Goal: Communication & Community: Participate in discussion

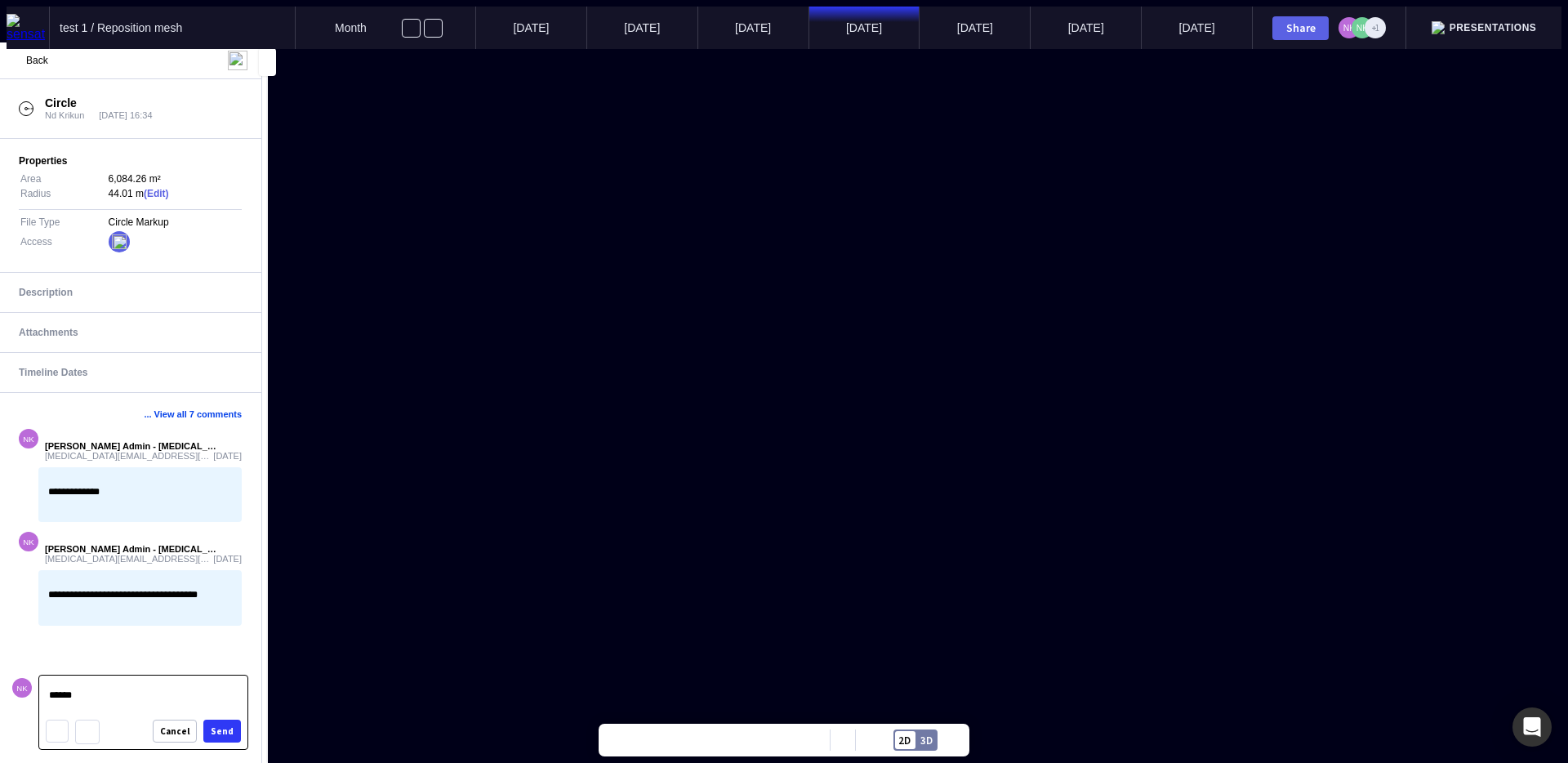
click at [213, 727] on div "Send" at bounding box center [222, 731] width 23 height 9
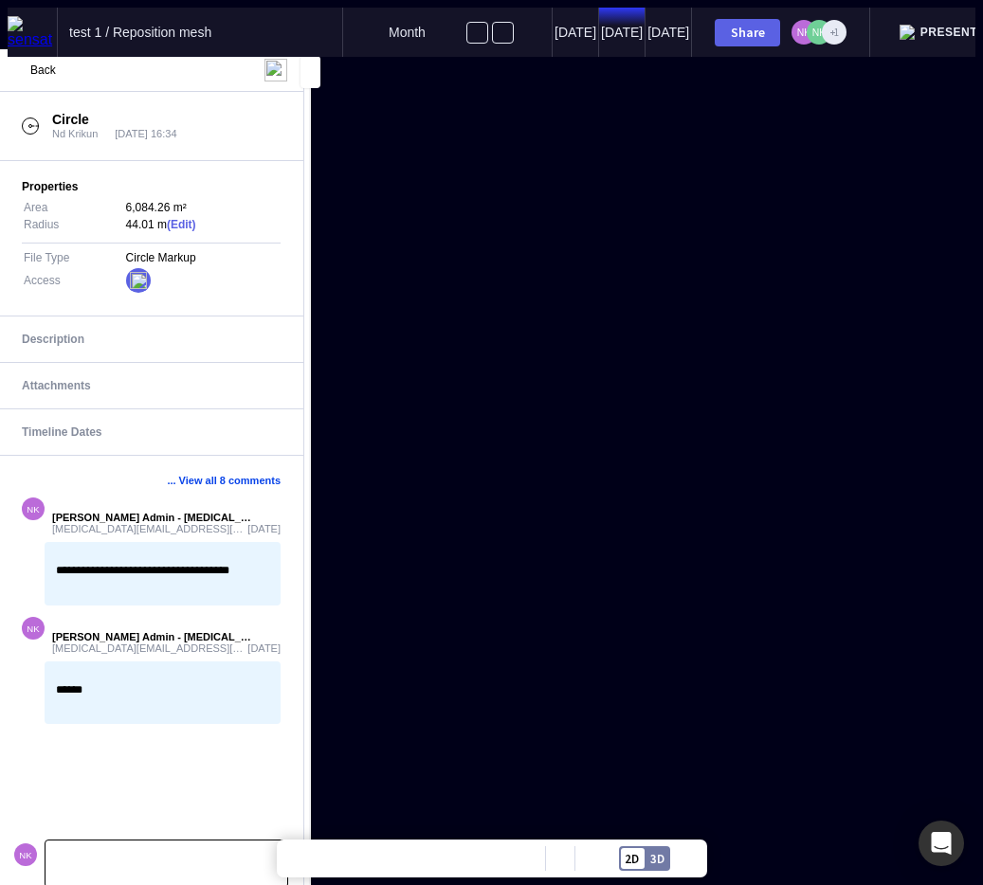
click at [173, 875] on mapp-content-details-comments "**********" at bounding box center [151, 670] width 304 height 429
click at [177, 865] on div at bounding box center [166, 863] width 242 height 46
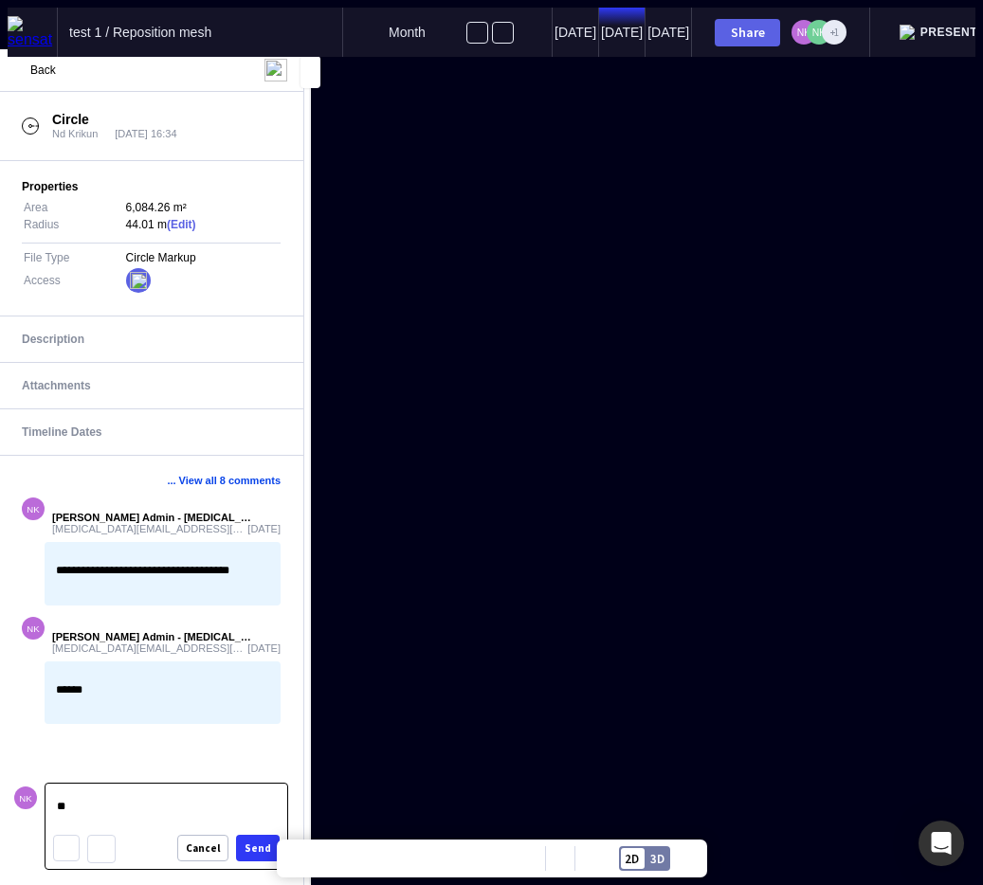
click at [244, 843] on button "Send" at bounding box center [258, 848] width 44 height 27
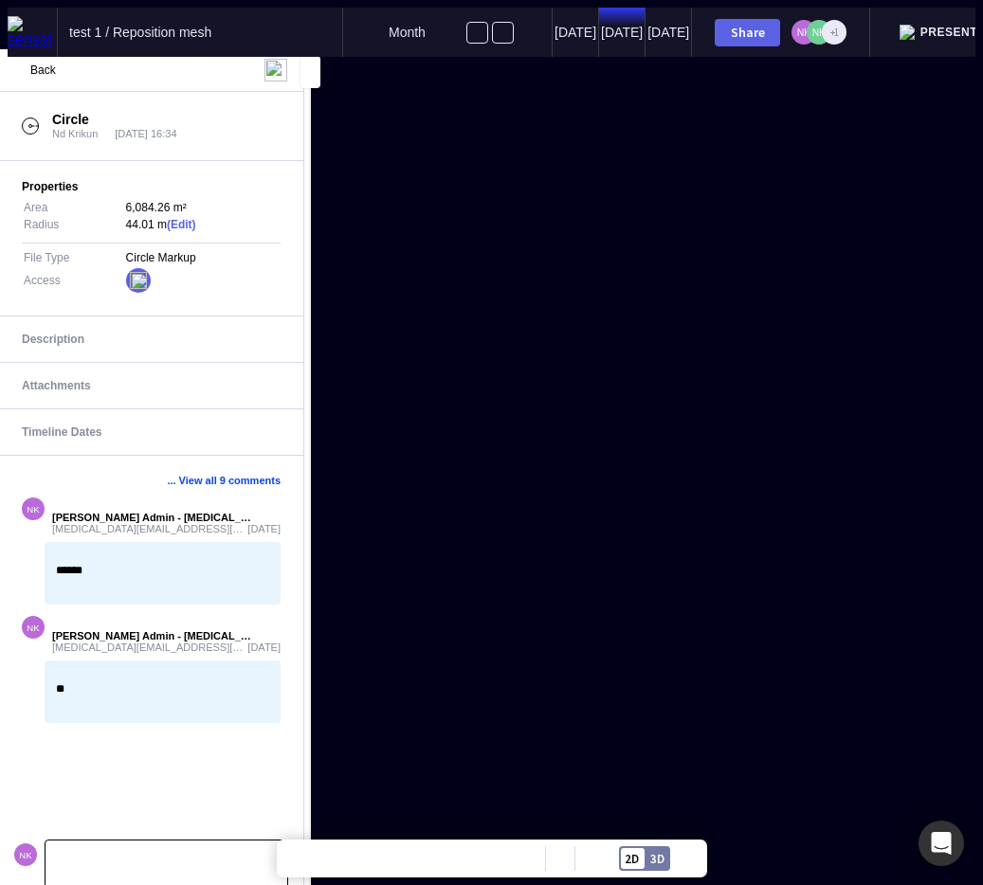
click at [158, 858] on p at bounding box center [166, 864] width 219 height 12
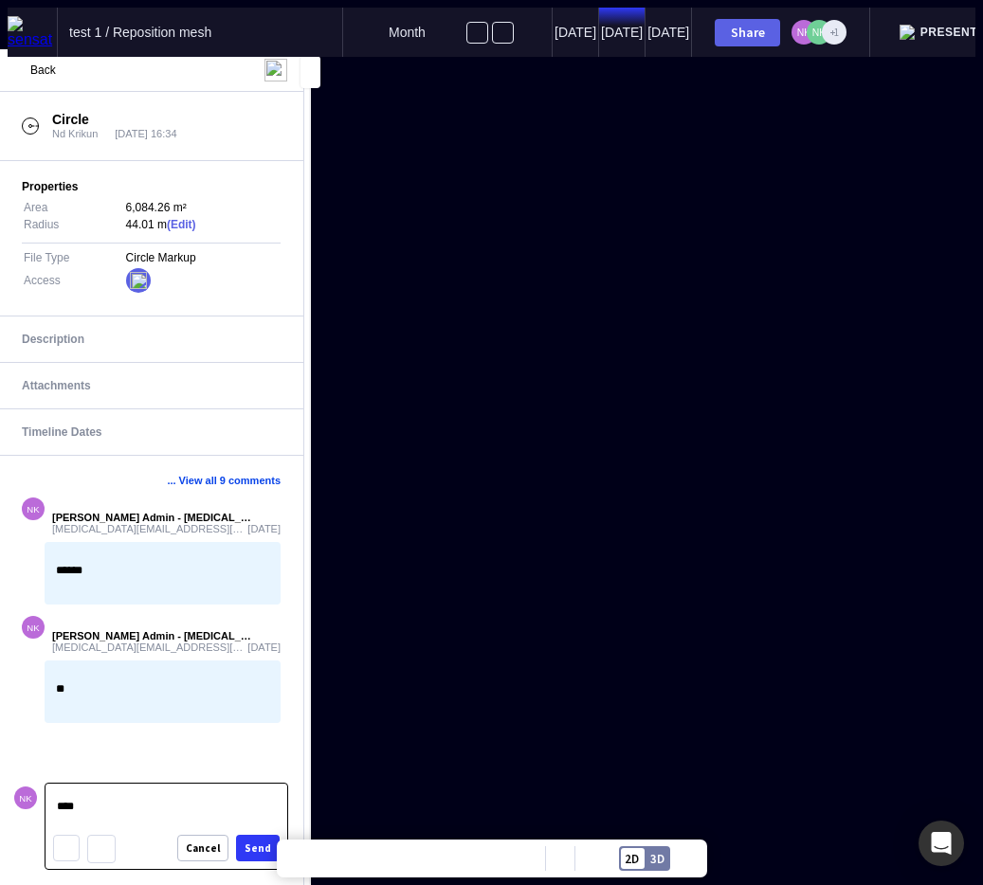
click at [259, 843] on div "Send" at bounding box center [257, 848] width 27 height 10
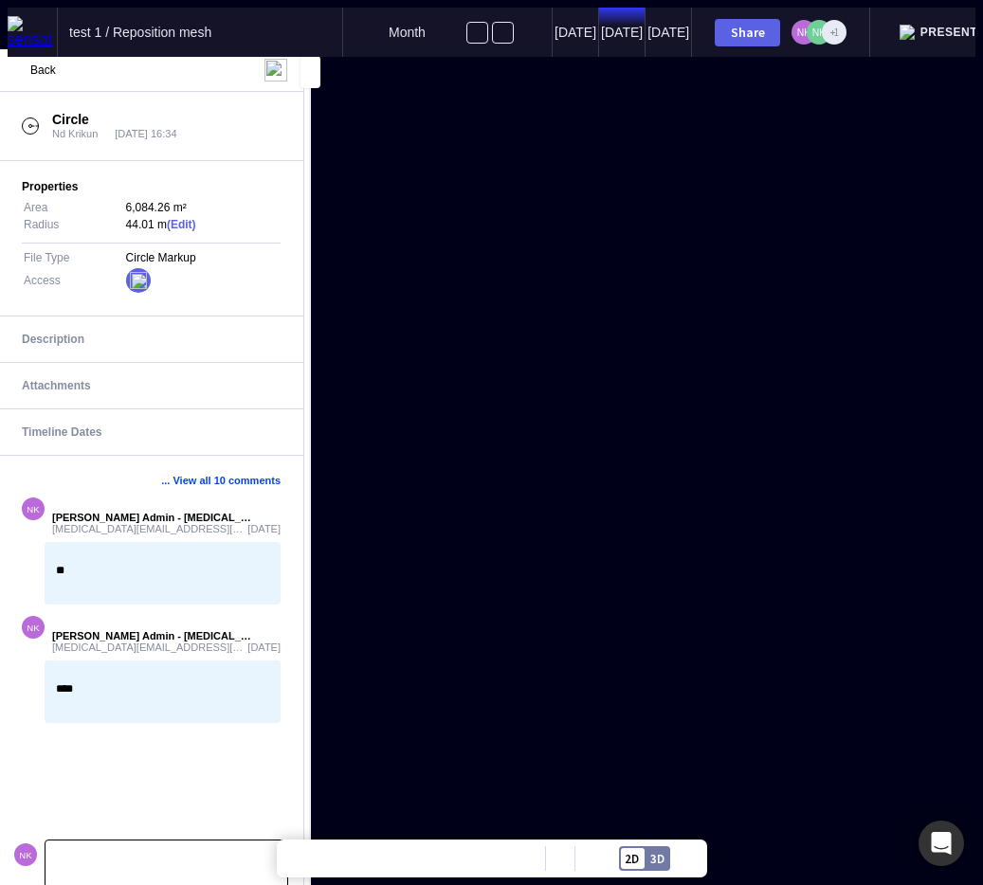
click at [24, 22] on img at bounding box center [32, 32] width 49 height 32
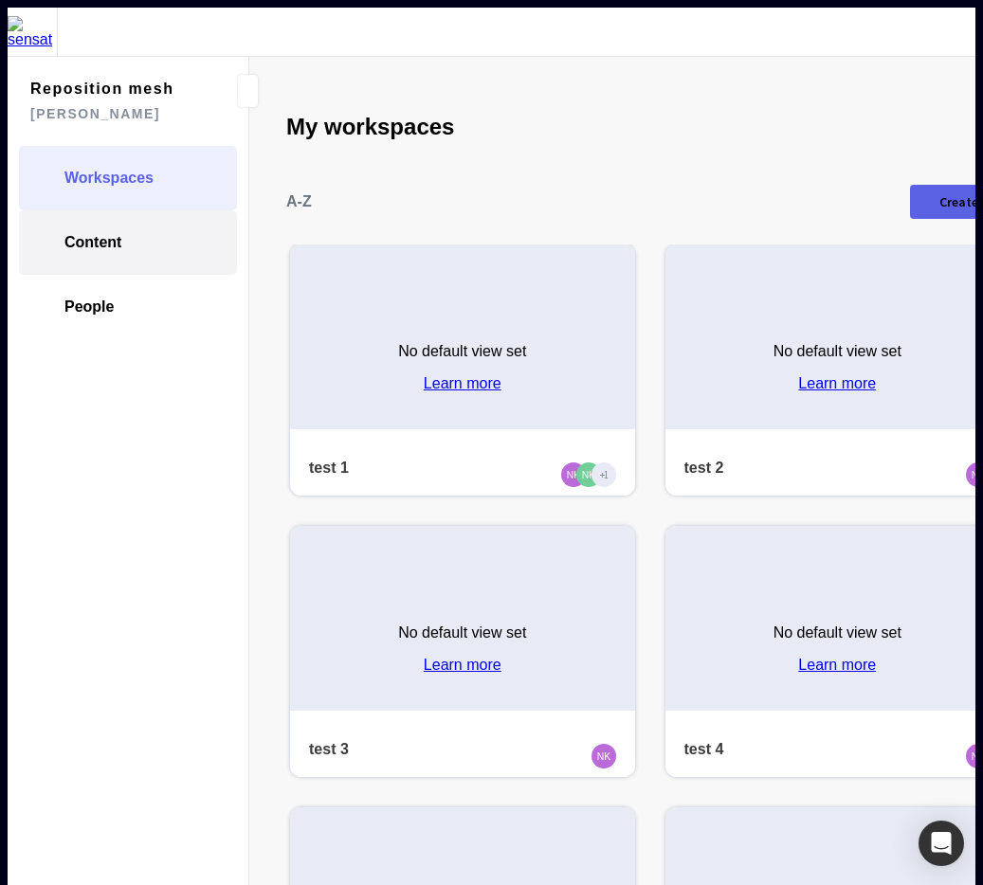
click at [115, 233] on span "Content" at bounding box center [92, 242] width 57 height 19
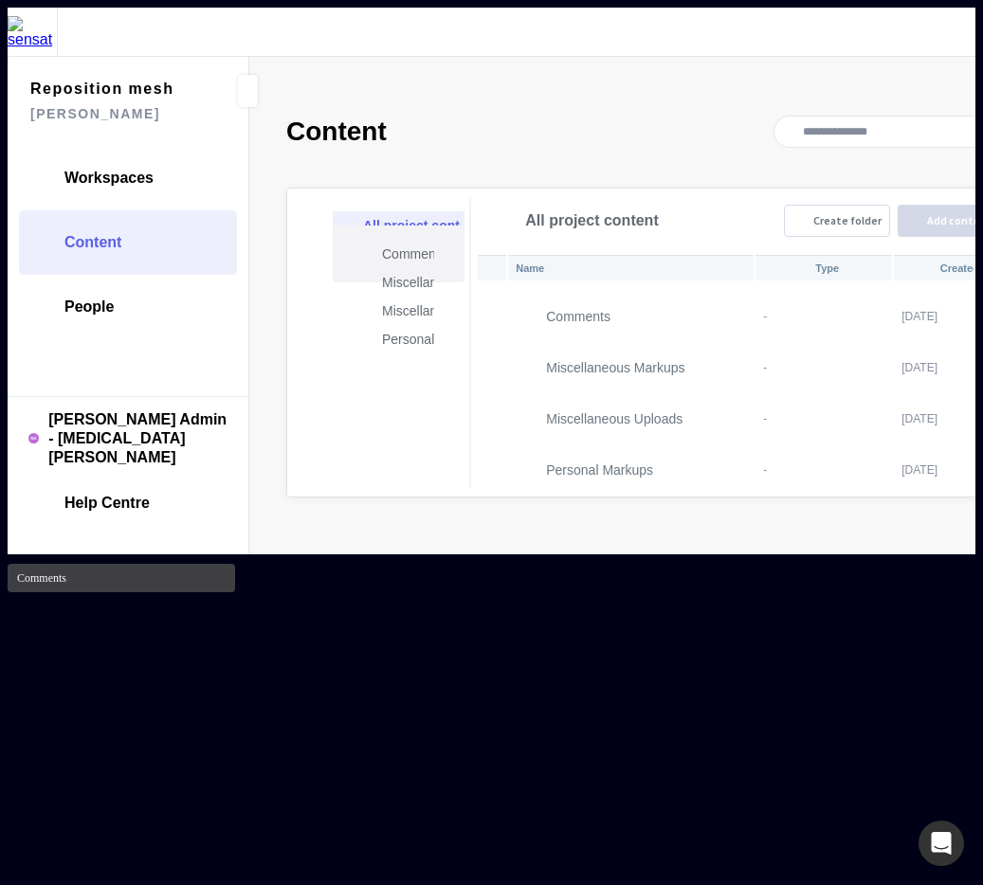
click at [382, 243] on p "Comments" at bounding box center [408, 254] width 52 height 23
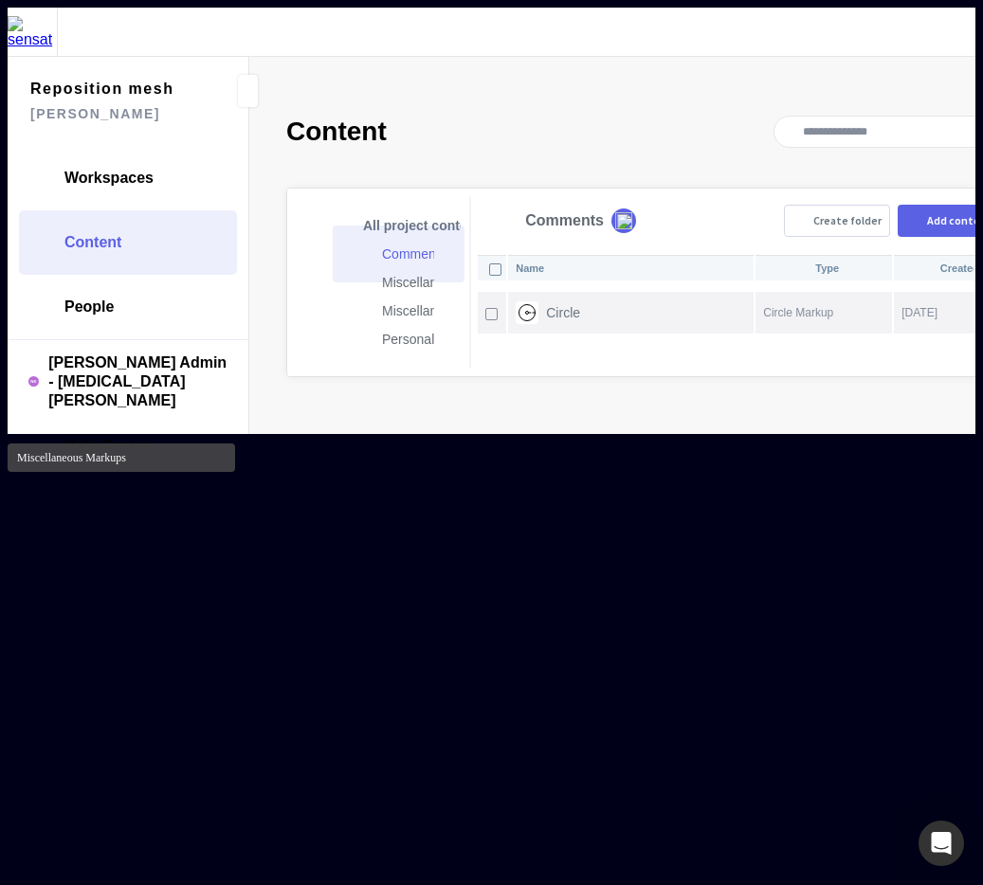
click at [577, 292] on th "Circle" at bounding box center [630, 313] width 244 height 42
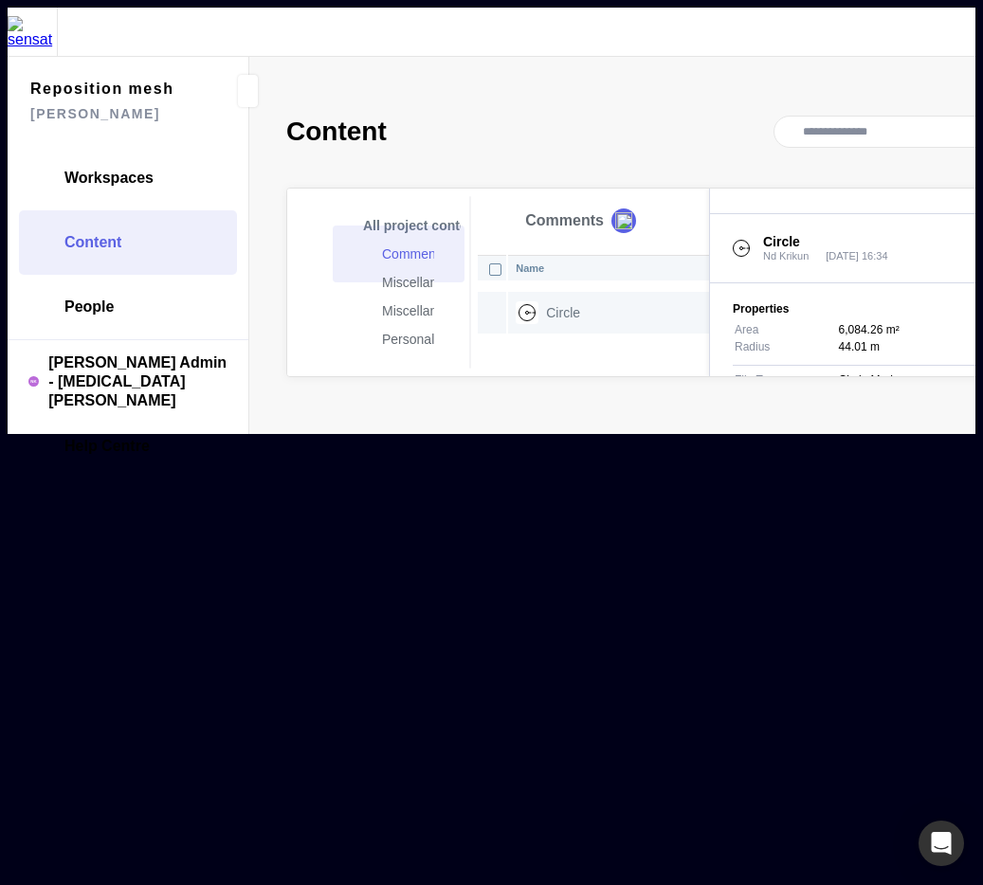
scroll to position [35, 0]
click at [785, 876] on p at bounding box center [879, 882] width 224 height 12
click at [960, 884] on div "Send" at bounding box center [973, 901] width 27 height 10
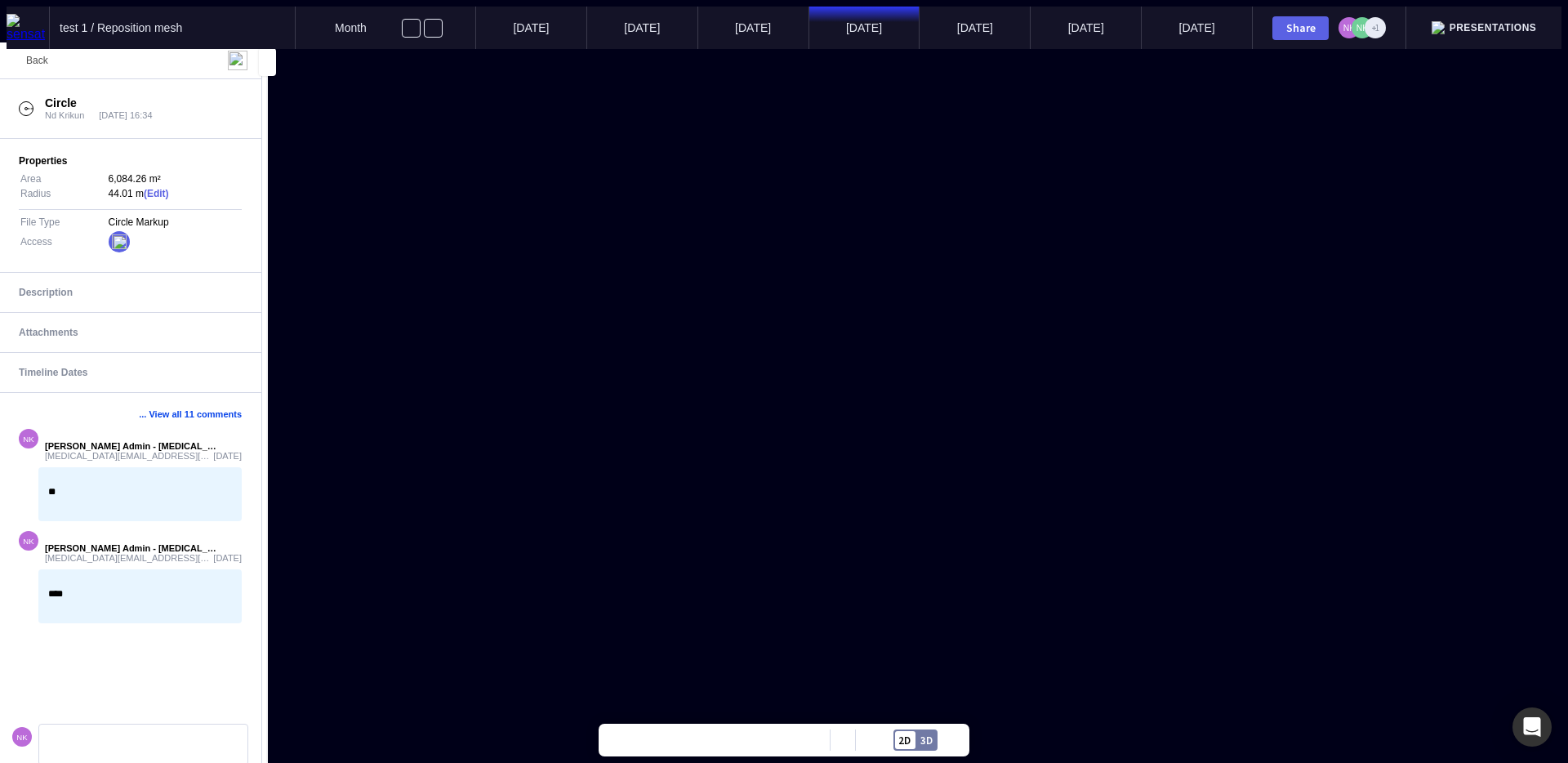
click at [41, 64] on span "Back" at bounding box center [37, 59] width 22 height 11
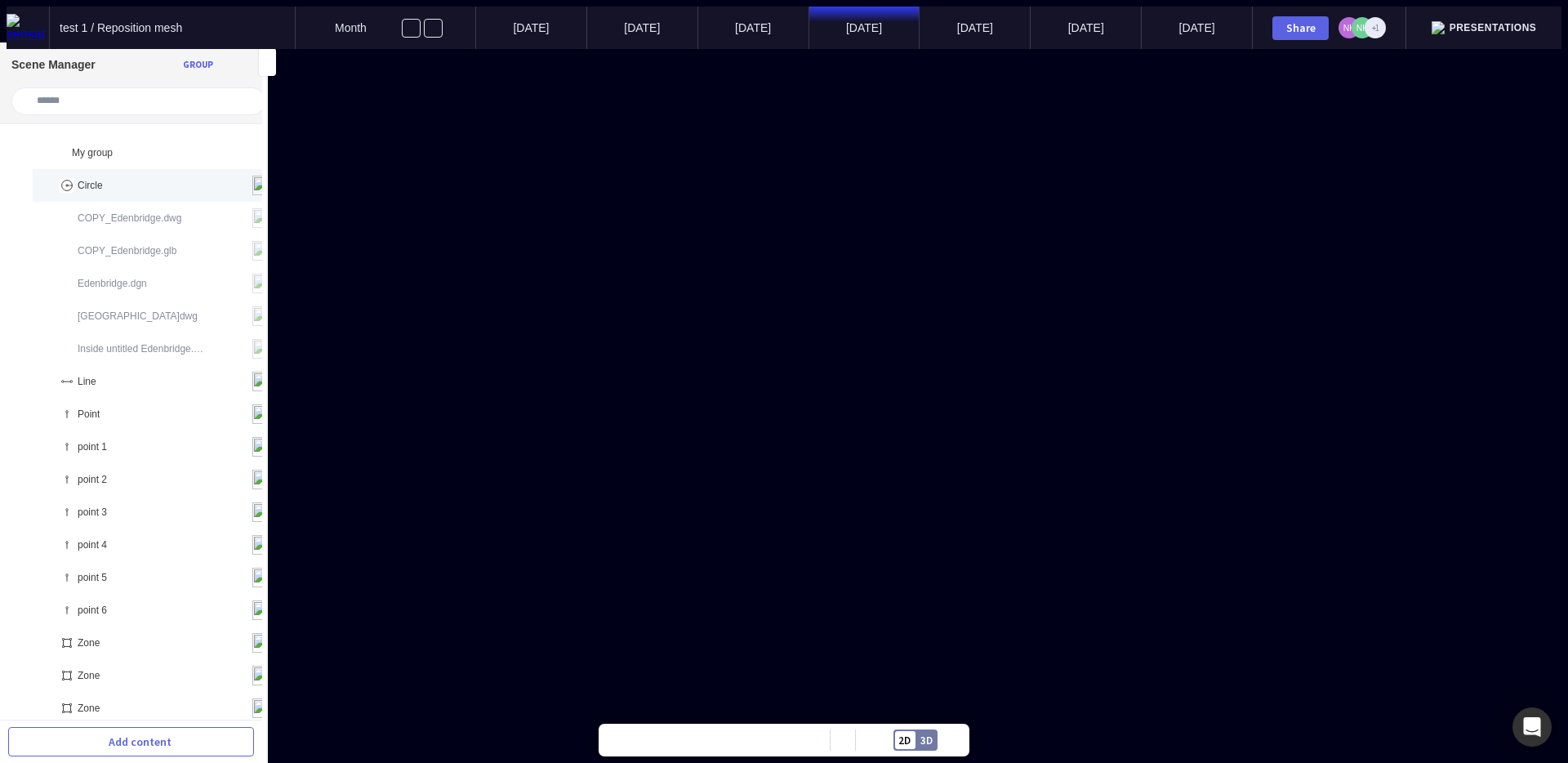
scroll to position [33, 0]
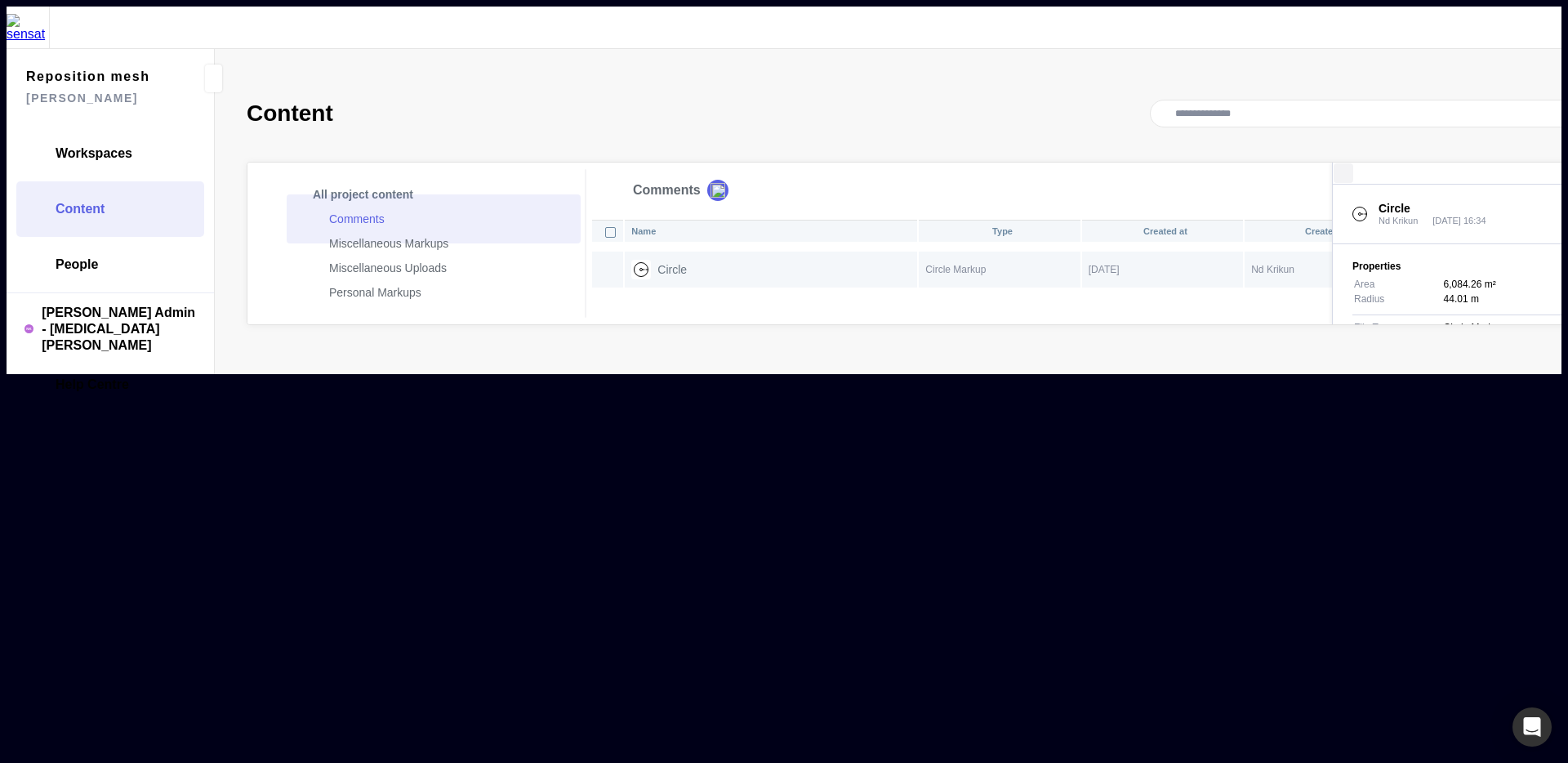
click at [1334, 164] on mapp-icon at bounding box center [1343, 173] width 20 height 20
